Goal: Task Accomplishment & Management: Use online tool/utility

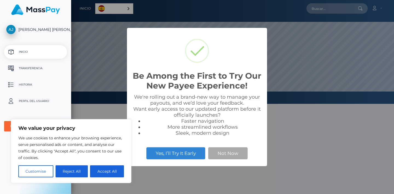
scroll to position [104, 323]
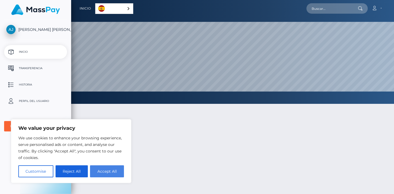
click at [99, 174] on button "Accept All" at bounding box center [107, 172] width 34 height 12
checkbox input "true"
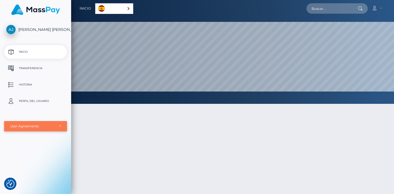
click at [45, 126] on div "User Agreements" at bounding box center [32, 126] width 45 height 4
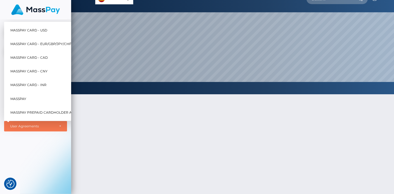
scroll to position [7, 0]
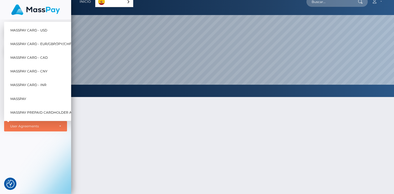
click at [43, 32] on span "MassPay Card - USD" at bounding box center [28, 30] width 37 height 7
select select "1"
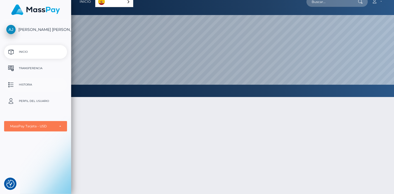
scroll to position [0, 0]
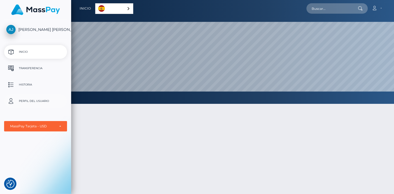
click at [27, 99] on p "Perfil del usuario" at bounding box center [35, 101] width 59 height 8
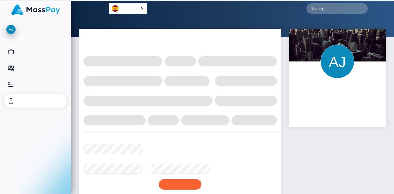
select select
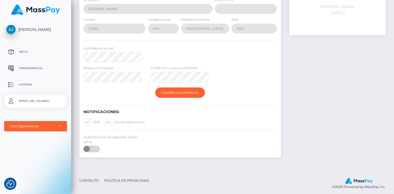
scroll to position [95, 0]
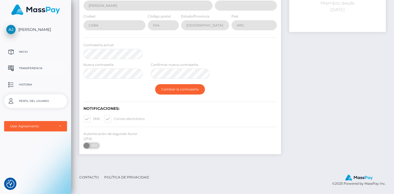
click at [40, 70] on p "Transferencia" at bounding box center [35, 68] width 59 height 8
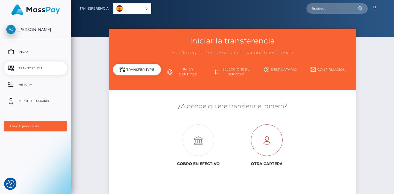
click at [265, 141] on icon at bounding box center [267, 141] width 69 height 32
click at [179, 70] on link "País y cantidad" at bounding box center [185, 72] width 48 height 14
click at [190, 71] on link "País y cantidad" at bounding box center [185, 72] width 48 height 14
click at [193, 71] on link "País y cantidad" at bounding box center [185, 72] width 48 height 14
click at [211, 80] on div "Iniciar la transferencia Siga los siguientes pasos para iniciar una transferenc…" at bounding box center [232, 59] width 247 height 61
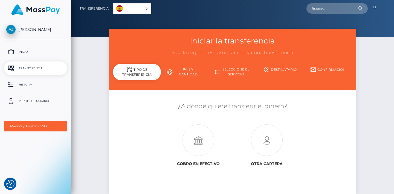
click at [222, 73] on link "Seleccione el servicio" at bounding box center [233, 72] width 48 height 14
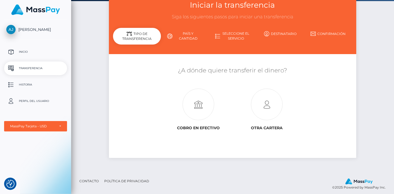
scroll to position [39, 0]
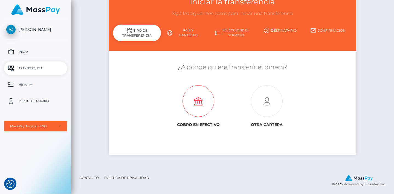
click at [198, 100] on icon at bounding box center [198, 102] width 69 height 32
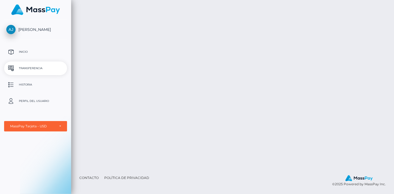
scroll to position [39, 0]
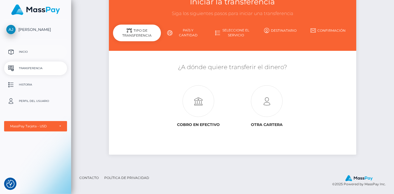
click at [31, 52] on p "Inicio" at bounding box center [35, 52] width 59 height 8
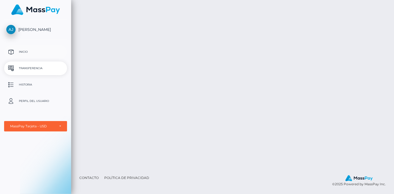
scroll to position [39, 0]
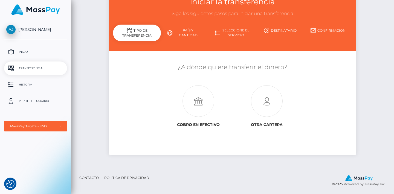
click at [24, 31] on span "[PERSON_NAME]" at bounding box center [35, 29] width 63 height 5
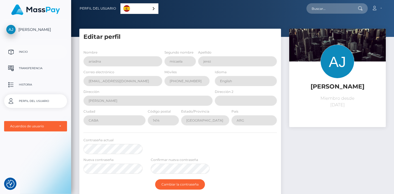
click at [33, 50] on p "Inicio" at bounding box center [35, 52] width 59 height 8
click at [378, 10] on link "Cuenta" at bounding box center [377, 8] width 16 height 11
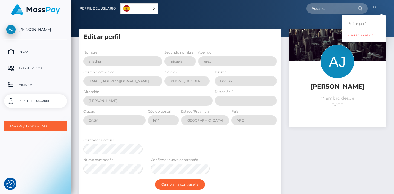
click at [34, 11] on img at bounding box center [35, 9] width 49 height 11
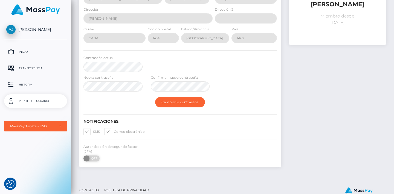
scroll to position [85, 0]
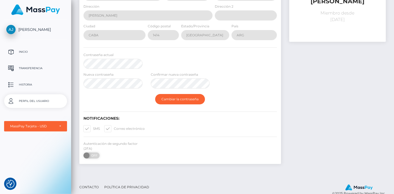
click at [93, 128] on span at bounding box center [93, 129] width 0 height 4
click at [93, 128] on input "SMS" at bounding box center [95, 127] width 4 height 4
checkbox input "false"
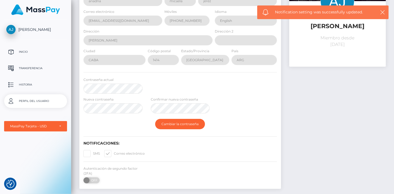
scroll to position [12, 0]
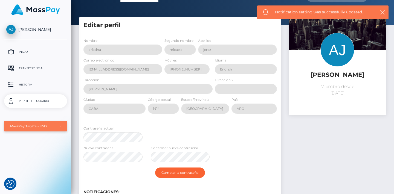
click at [54, 127] on div "MassPay Tarjeta - USD" at bounding box center [32, 126] width 45 height 4
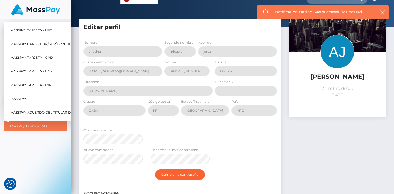
scroll to position [7, 0]
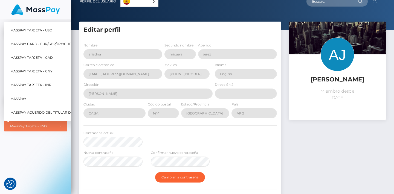
click at [29, 143] on div "ariadna micaela jerez Inicio Transferencia Historia Perfil del usuario MassPay …" at bounding box center [35, 106] width 71 height 174
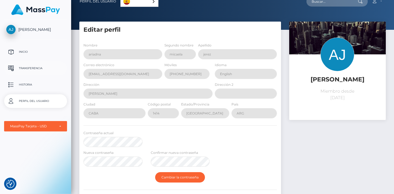
click at [37, 67] on p "Transferencia" at bounding box center [35, 68] width 59 height 8
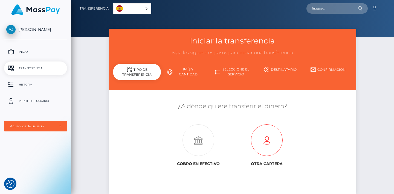
click at [260, 143] on icon at bounding box center [267, 141] width 69 height 32
click at [14, 29] on span "[PERSON_NAME]" at bounding box center [35, 29] width 63 height 5
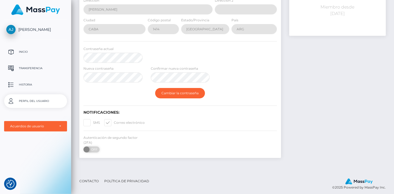
scroll to position [95, 0]
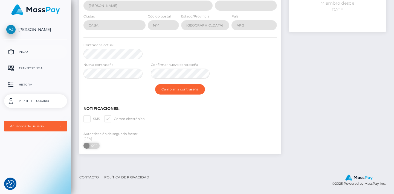
click at [30, 51] on p "Inicio" at bounding box center [35, 52] width 59 height 8
